Goal: Use online tool/utility

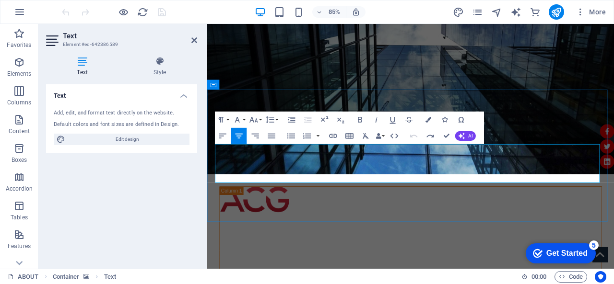
scroll to position [128, 0]
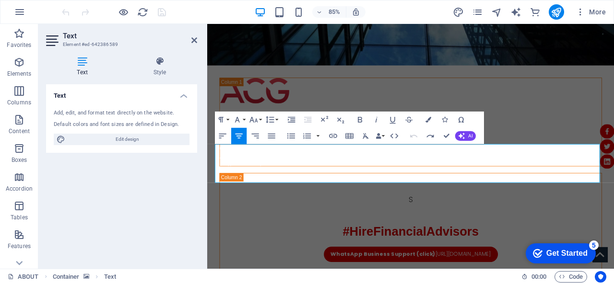
drag, startPoint x: 473, startPoint y: 201, endPoint x: 173, endPoint y: 160, distance: 303.2
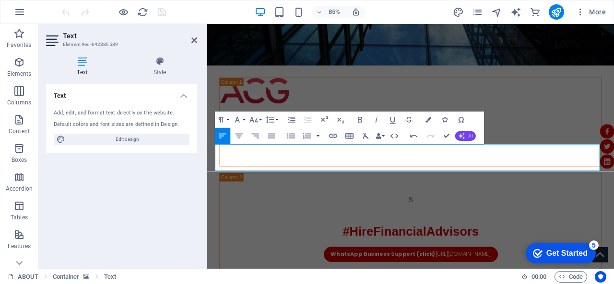
click at [462, 138] on icon "button" at bounding box center [462, 136] width 7 height 7
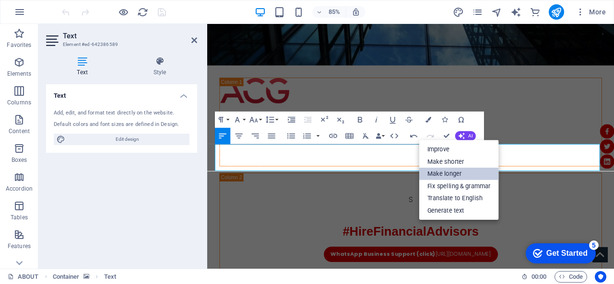
click at [443, 172] on link "Make longer" at bounding box center [459, 174] width 80 height 12
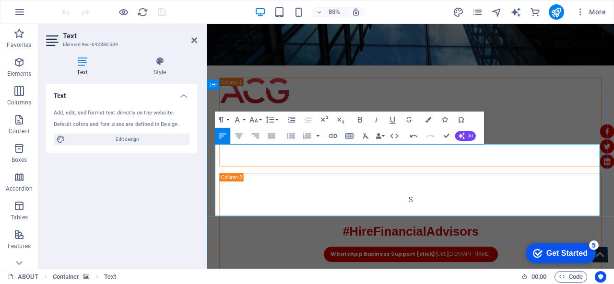
copy p "Good morning, [PERSON_NAME], I hope this message finds you well. I want to assu…"
click at [413, 138] on icon "button" at bounding box center [414, 136] width 10 height 10
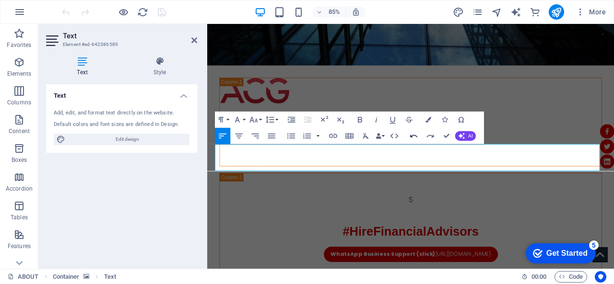
click at [413, 138] on icon "button" at bounding box center [414, 136] width 10 height 10
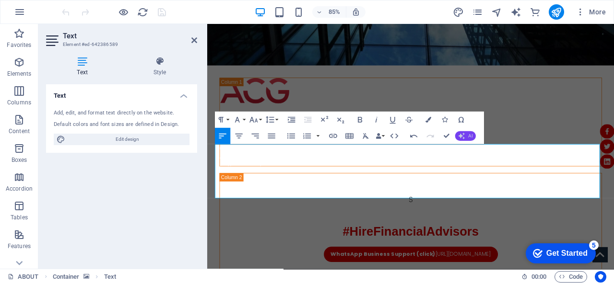
click at [461, 136] on icon "button" at bounding box center [462, 136] width 7 height 7
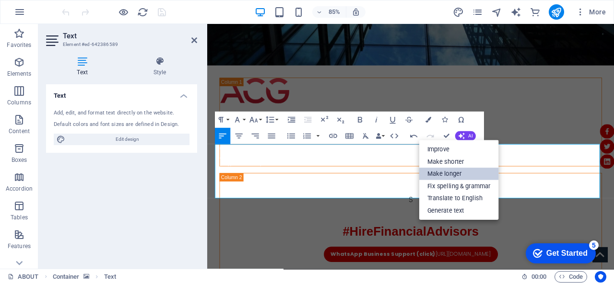
click at [453, 172] on link "Make longer" at bounding box center [459, 174] width 80 height 12
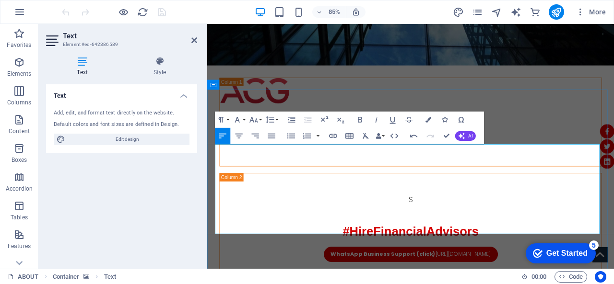
copy p "Good morning, [PERSON_NAME], I hope this message finds you well. I would like t…"
click at [420, 134] on button "Undo" at bounding box center [413, 136] width 15 height 16
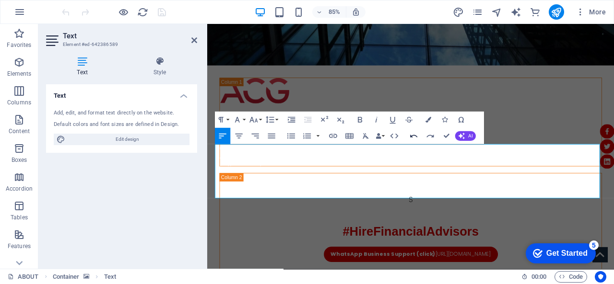
click at [420, 134] on button "Undo" at bounding box center [413, 136] width 15 height 16
